Goal: Navigation & Orientation: Find specific page/section

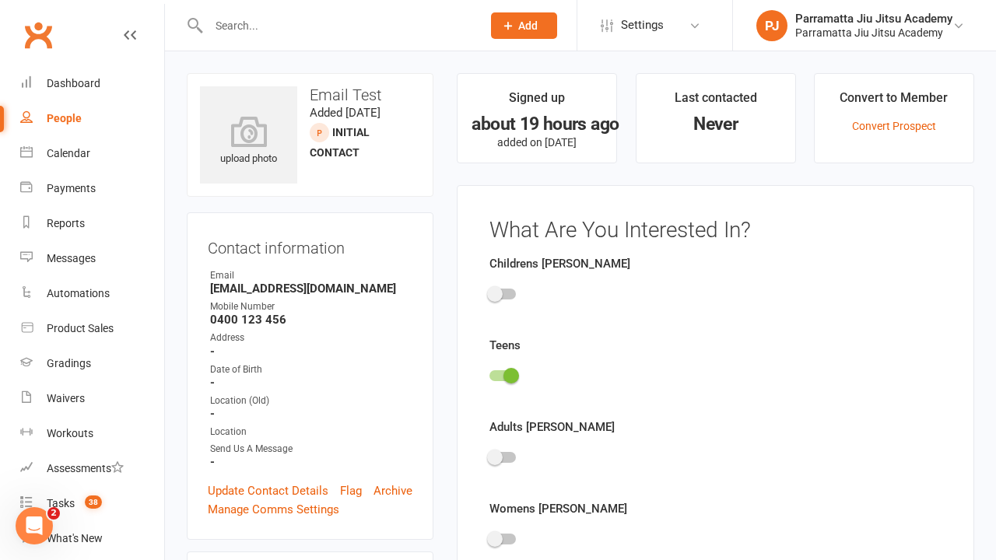
scroll to position [107, 0]
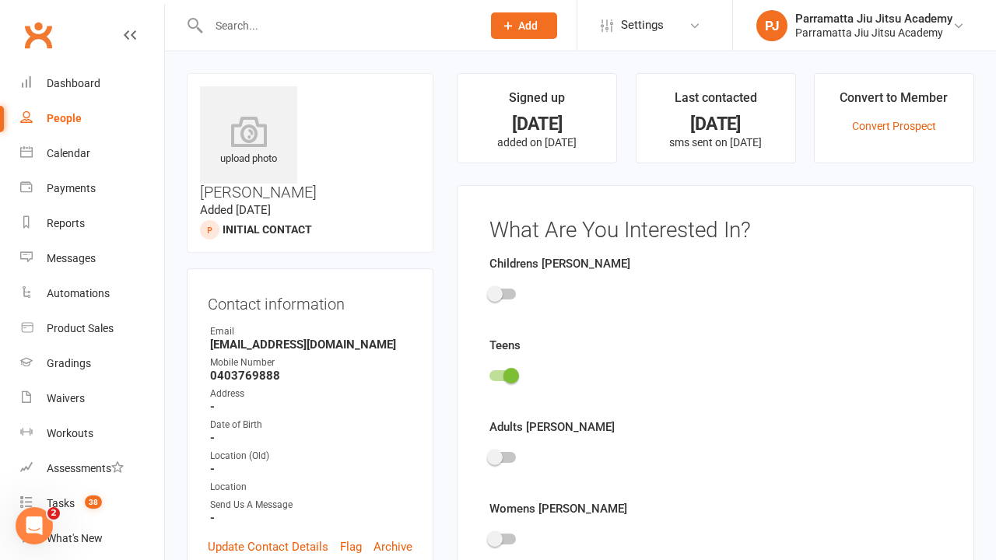
scroll to position [107, 0]
